Goal: Answer question/provide support

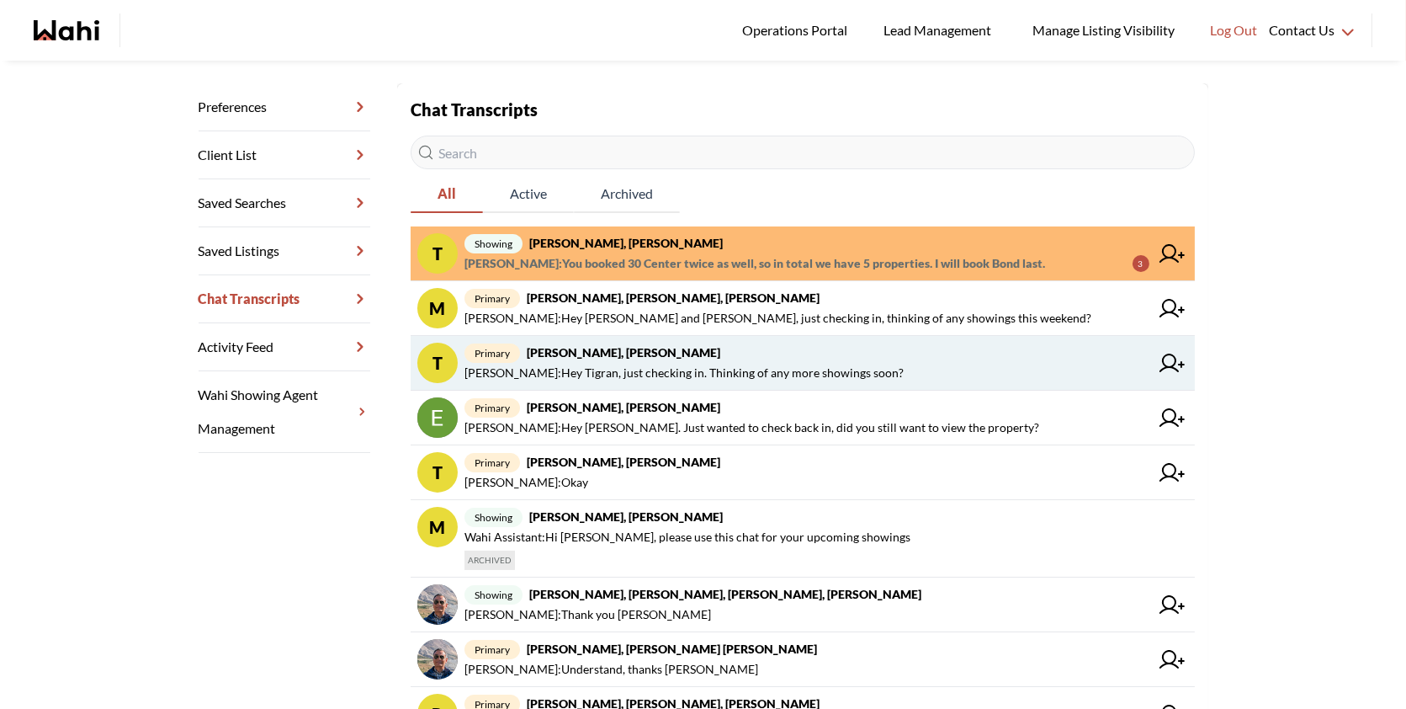
scroll to position [227, 0]
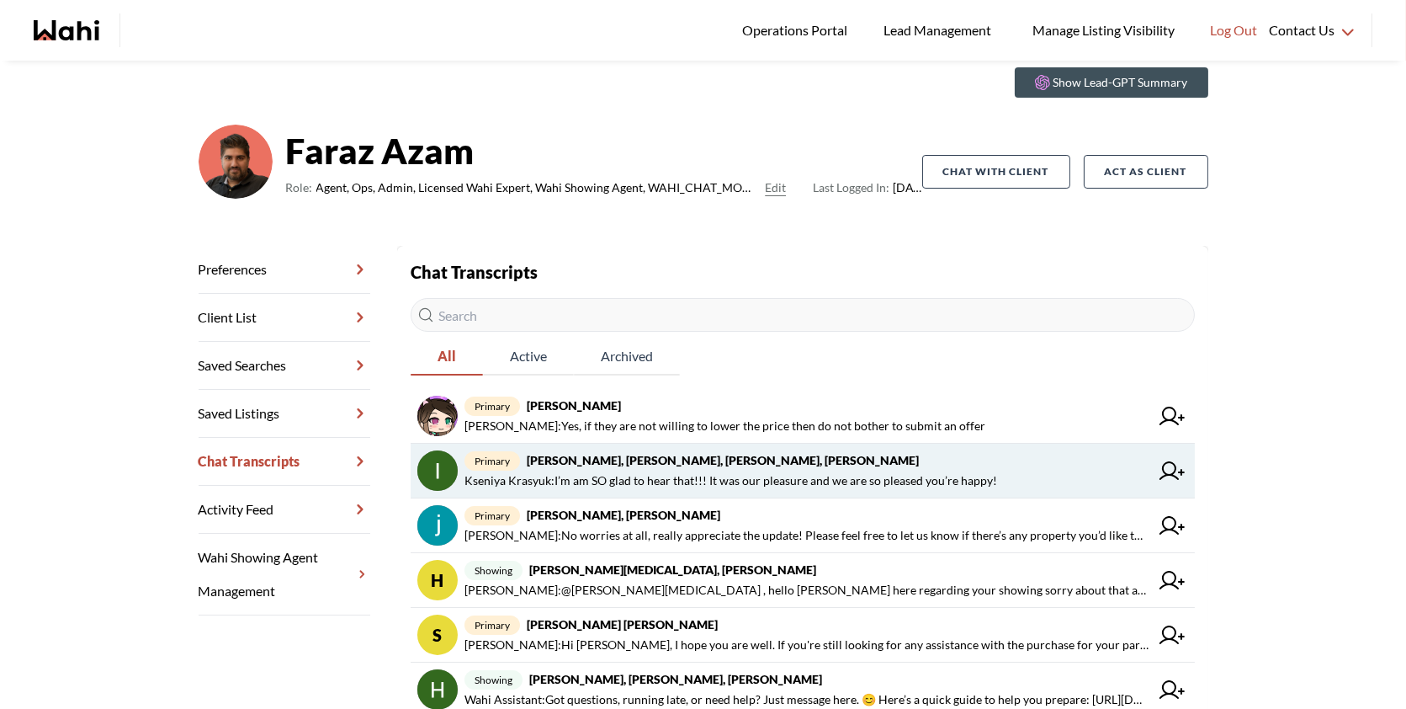
scroll to position [65, 0]
